Goal: Task Accomplishment & Management: Manage account settings

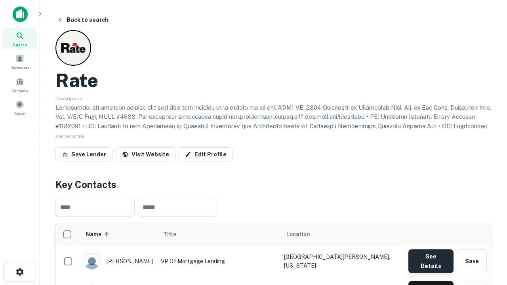
click at [431, 258] on button "See Details" at bounding box center [431, 262] width 45 height 24
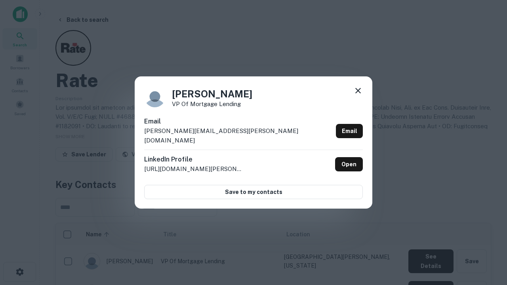
click at [358, 96] on icon at bounding box center [359, 91] width 10 height 10
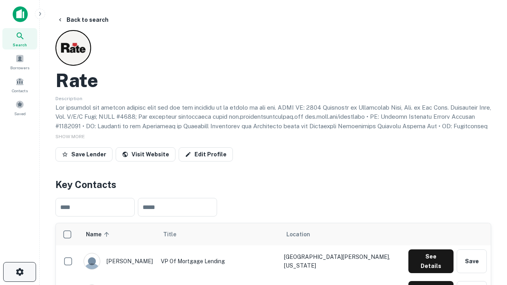
click at [19, 272] on icon "button" at bounding box center [20, 273] width 10 height 10
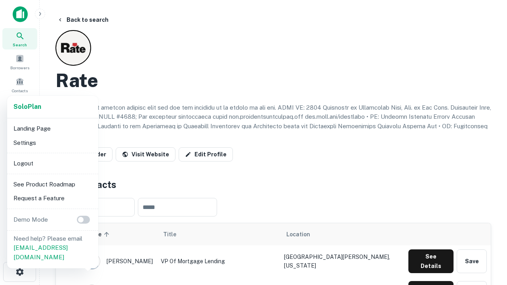
click at [52, 163] on li "Logout" at bounding box center [52, 164] width 85 height 14
